Goal: Information Seeking & Learning: Learn about a topic

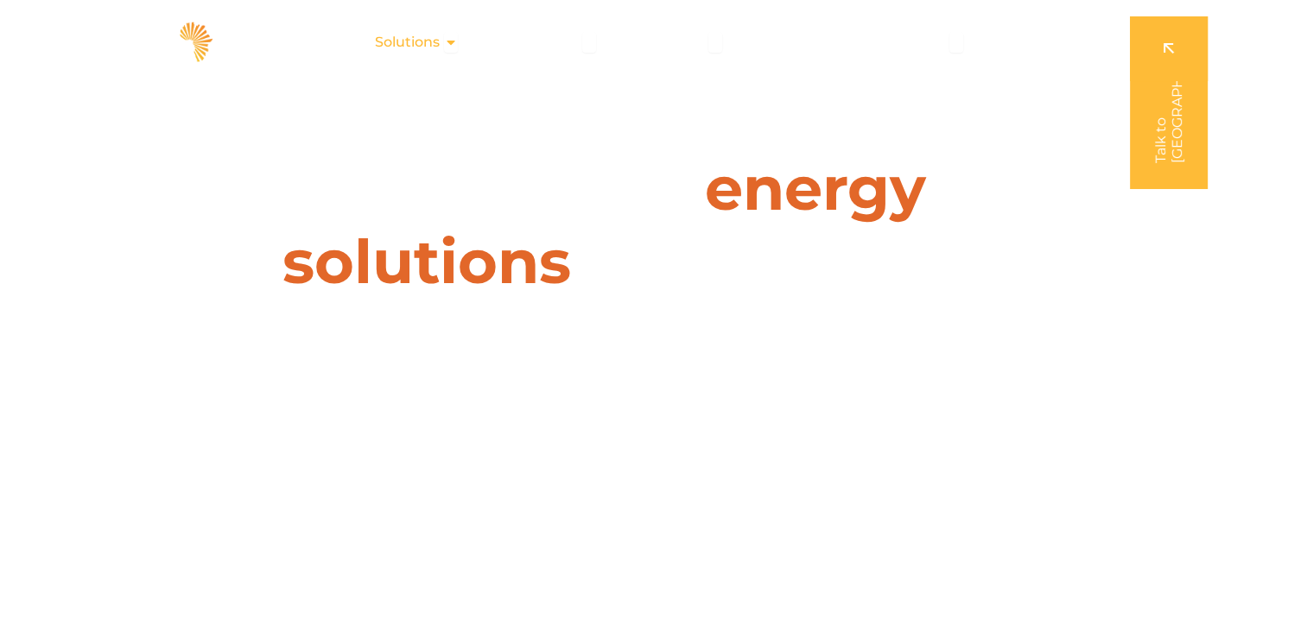
click at [446, 41] on div "Solutions Close Solutions Open Solutions" at bounding box center [416, 42] width 111 height 35
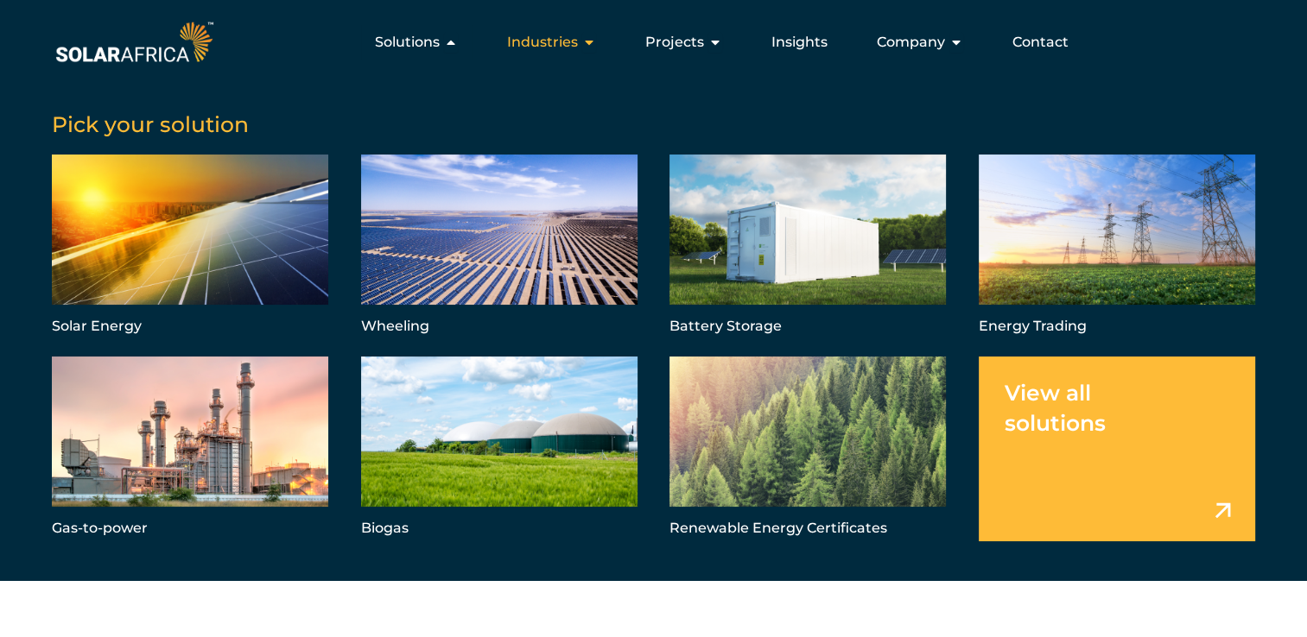
click at [591, 43] on icon "Menu" at bounding box center [589, 42] width 14 height 14
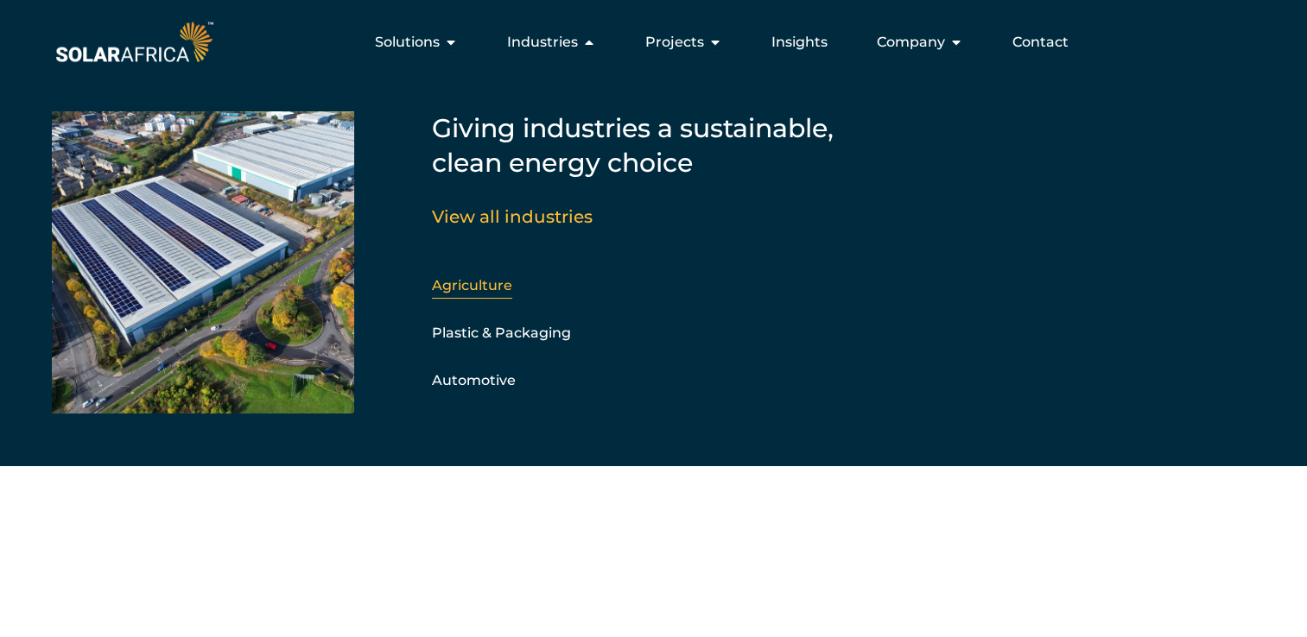
click at [485, 281] on link "Agriculture" at bounding box center [472, 285] width 80 height 16
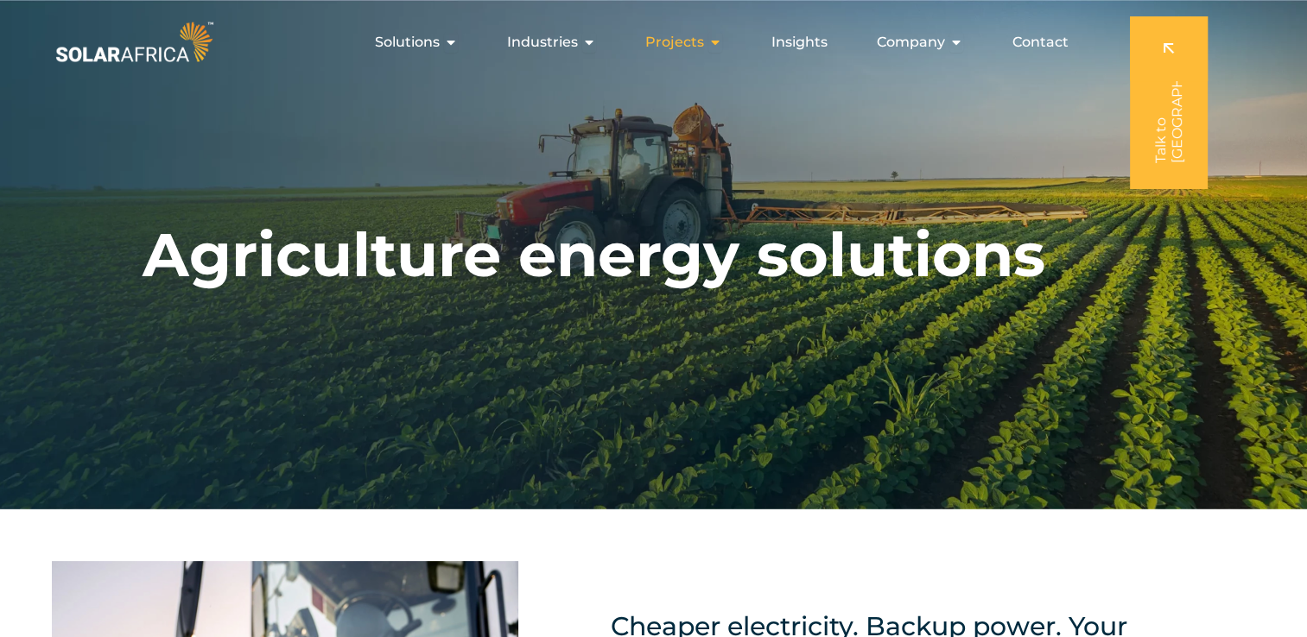
click at [712, 40] on icon "Menu" at bounding box center [715, 42] width 14 height 14
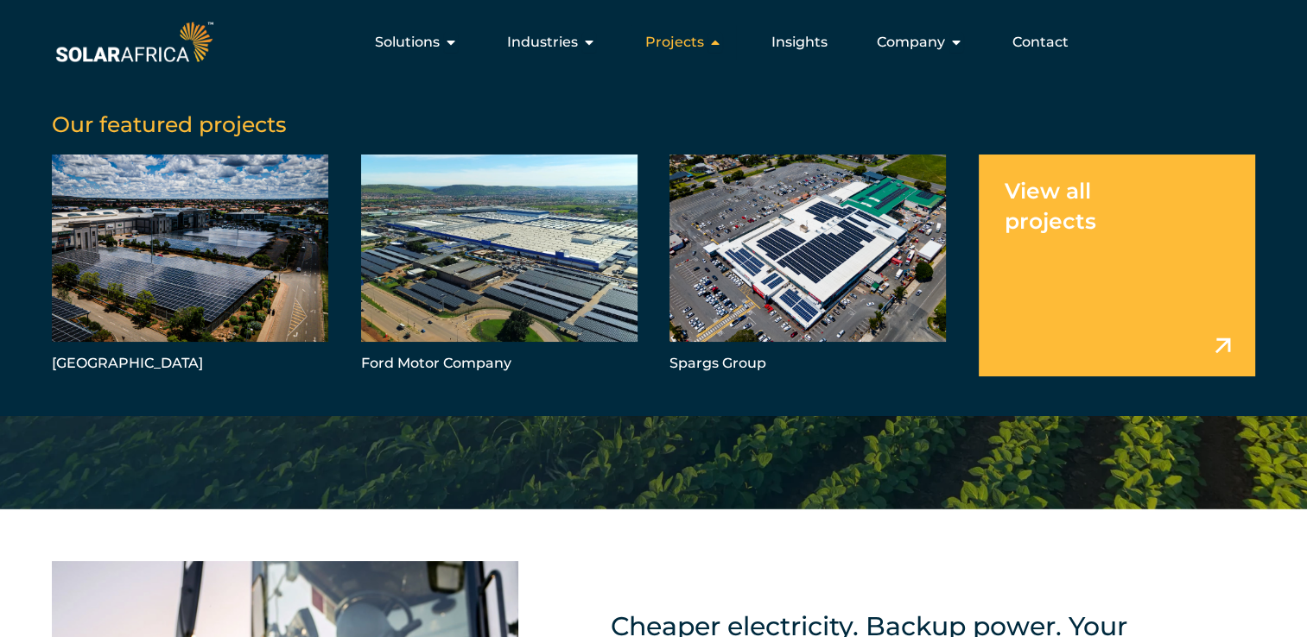
click at [712, 40] on icon "Menu" at bounding box center [715, 42] width 14 height 14
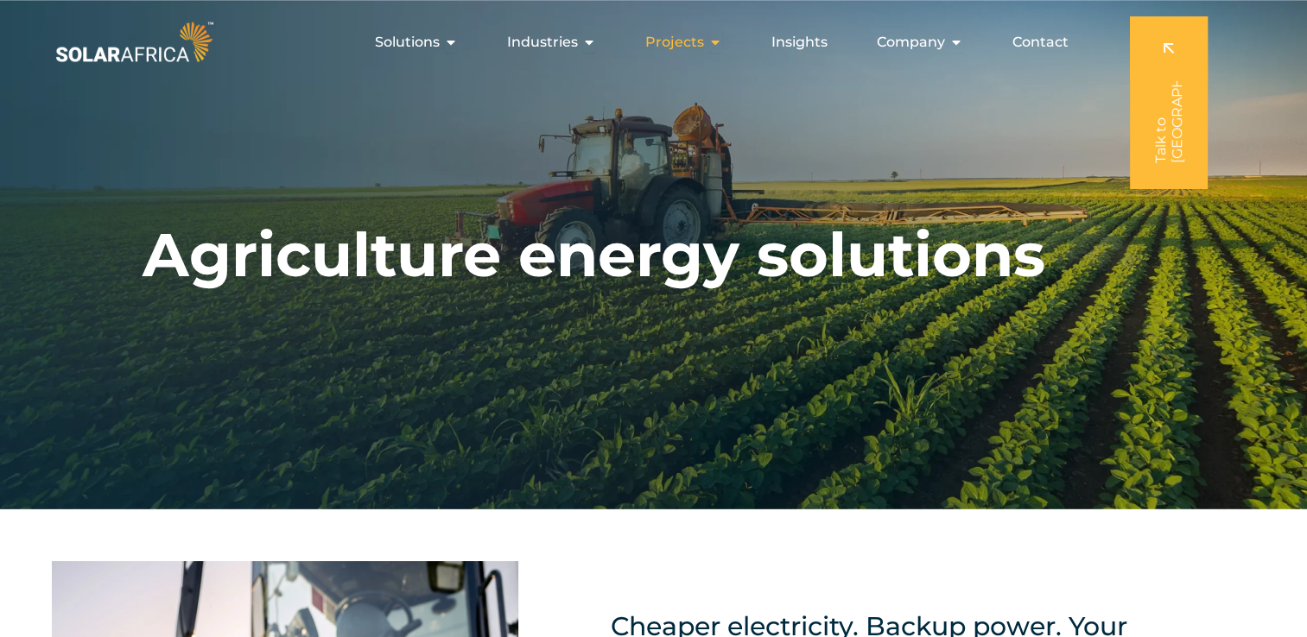
click at [712, 40] on icon "Menu" at bounding box center [715, 42] width 14 height 14
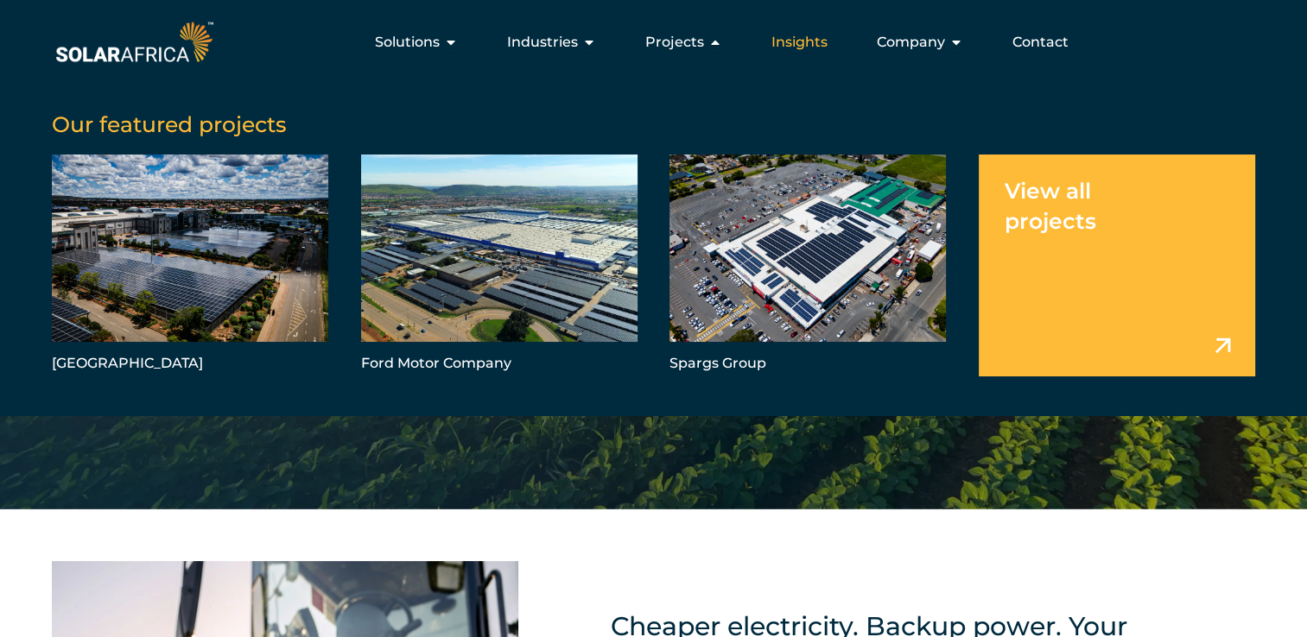
click at [808, 46] on span "Insights" at bounding box center [799, 42] width 56 height 21
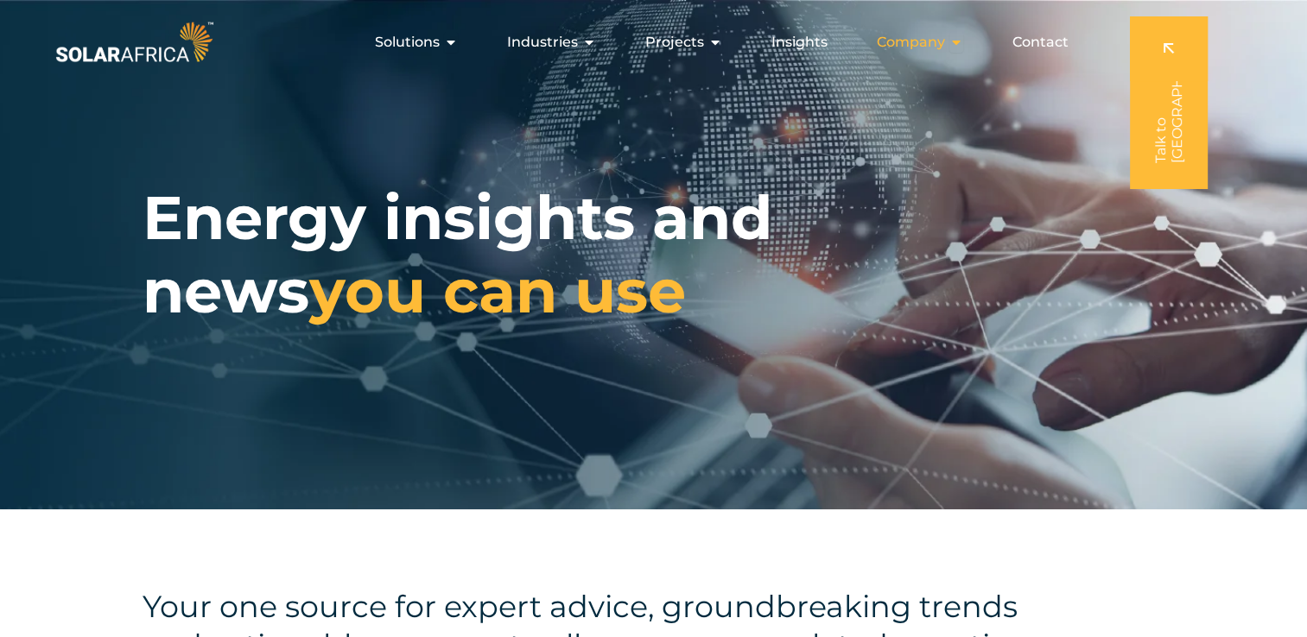
click at [912, 43] on span "Company" at bounding box center [911, 42] width 68 height 21
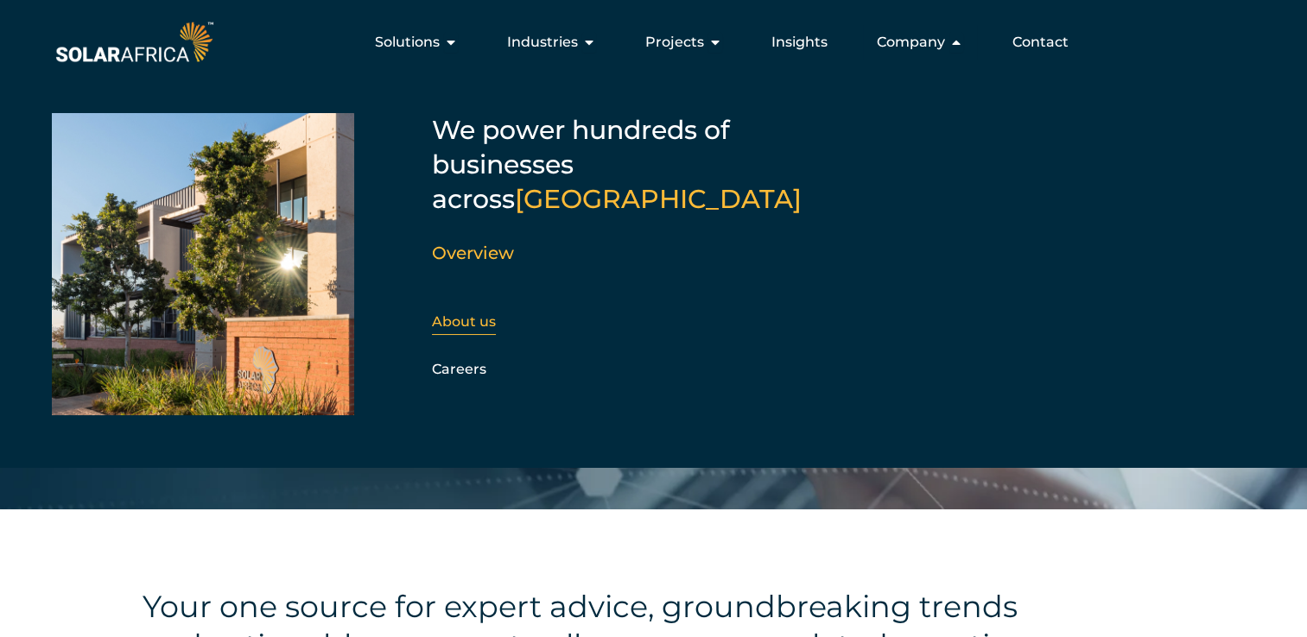
click at [470, 313] on link "About us" at bounding box center [464, 321] width 64 height 16
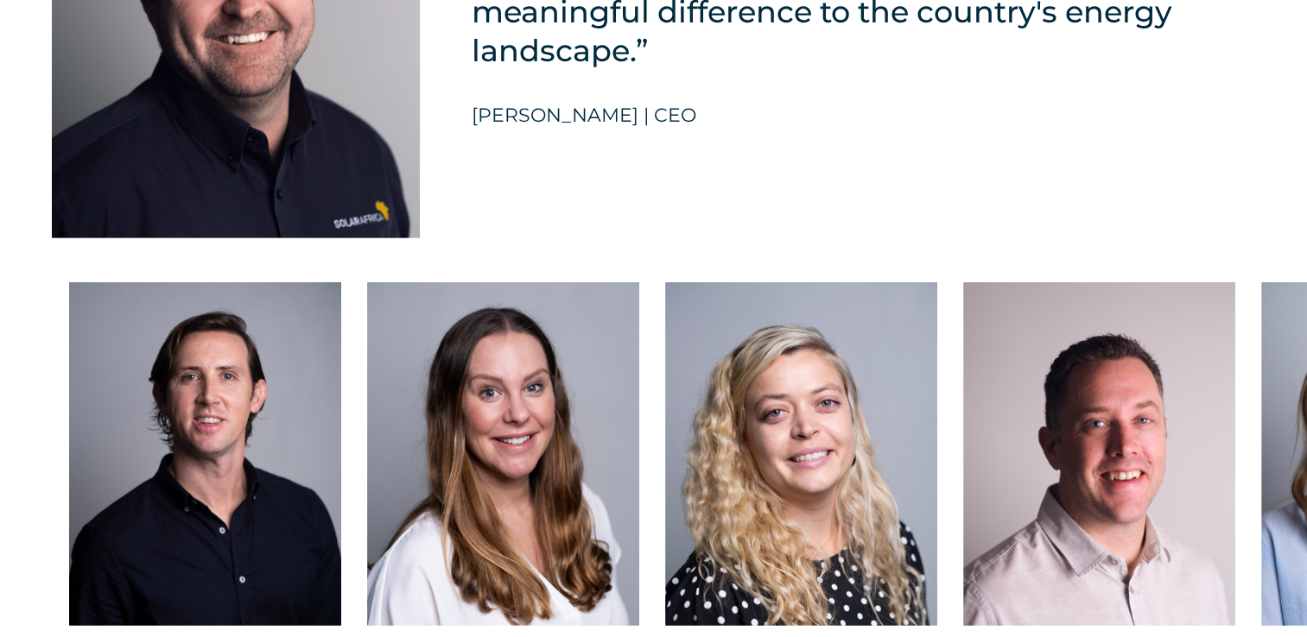
scroll to position [4336, 0]
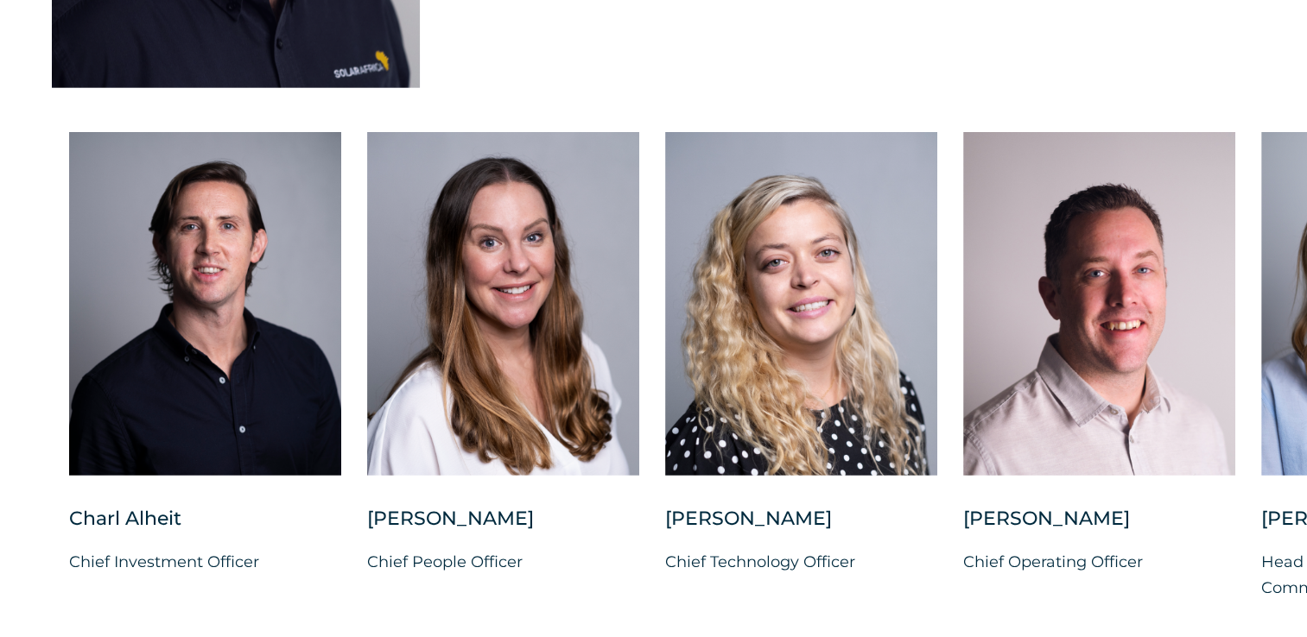
drag, startPoint x: 1306, startPoint y: 429, endPoint x: 1320, endPoint y: 440, distance: 17.8
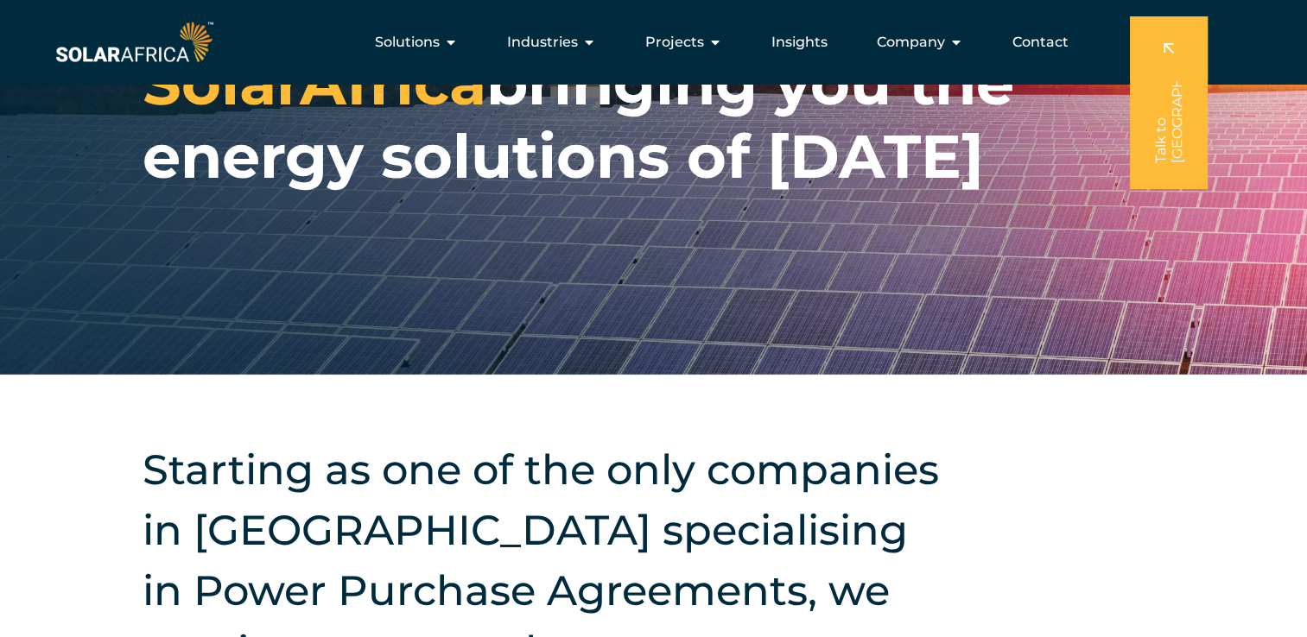
scroll to position [0, 0]
